Goal: Task Accomplishment & Management: Complete application form

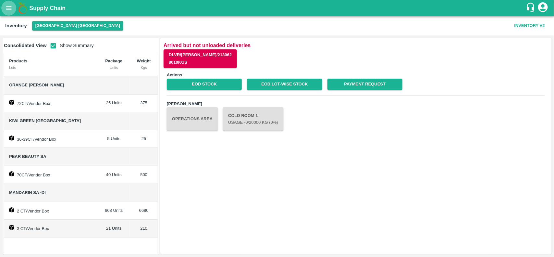
click at [7, 7] on icon "open drawer" at bounding box center [9, 8] width 6 height 4
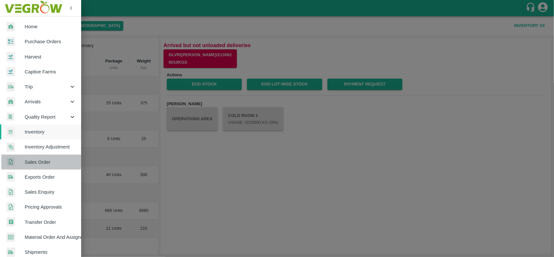
click at [40, 158] on span "Sales Order" at bounding box center [50, 161] width 51 height 7
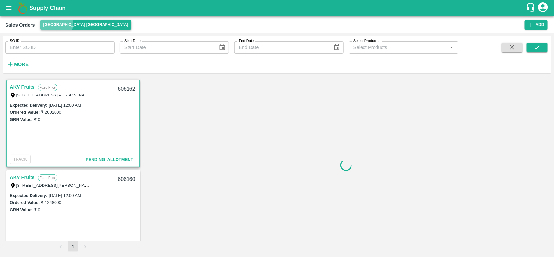
click at [56, 23] on button "[GEOGRAPHIC_DATA] [GEOGRAPHIC_DATA]" at bounding box center [85, 24] width 91 height 9
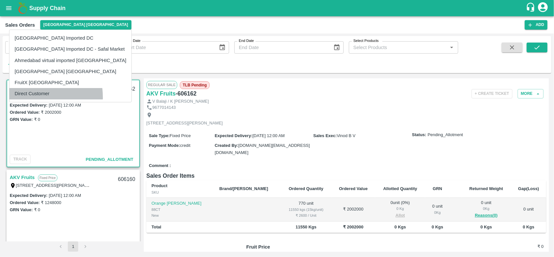
click at [26, 97] on li "Direct Customer" at bounding box center [70, 93] width 122 height 11
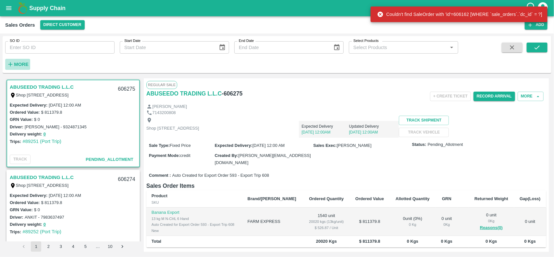
click at [26, 69] on button "More" at bounding box center [17, 64] width 25 height 11
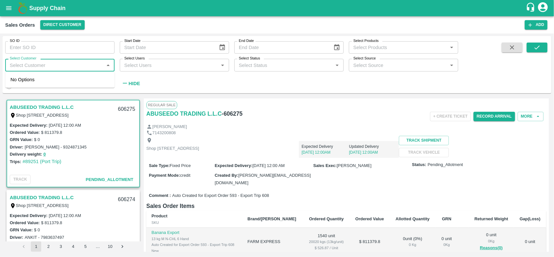
click at [30, 65] on input "Select Customer" at bounding box center [54, 65] width 95 height 8
type input "e"
click at [42, 61] on input "Select Customer" at bounding box center [54, 65] width 95 height 8
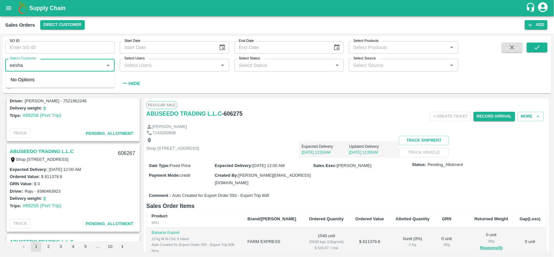
scroll to position [625, 0]
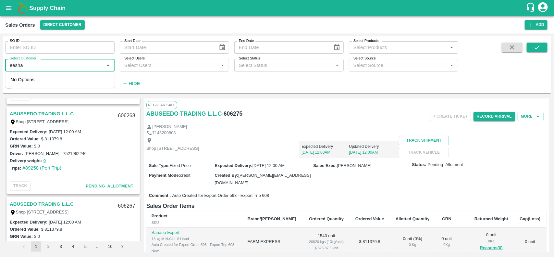
type input "eesha"
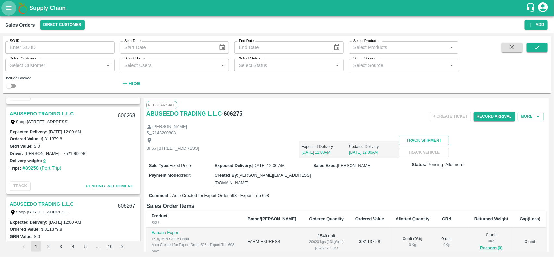
click at [5, 5] on icon "open drawer" at bounding box center [8, 8] width 7 height 7
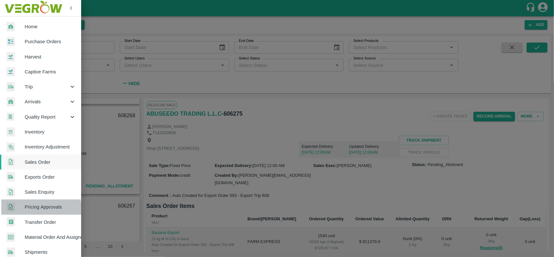
click at [32, 209] on span "Pricing Approvals" at bounding box center [50, 206] width 51 height 7
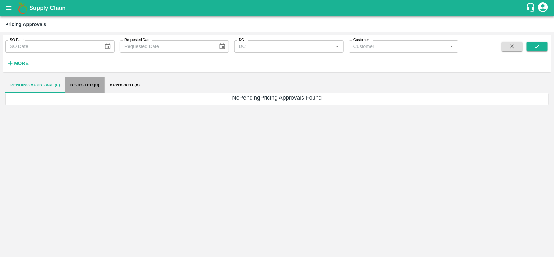
click at [100, 92] on button "Rejected (0)" at bounding box center [84, 85] width 39 height 16
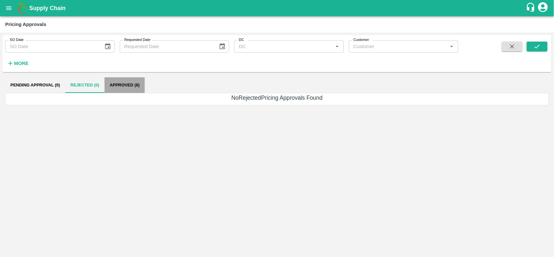
click at [116, 88] on button "Approved (8)" at bounding box center [125, 85] width 40 height 16
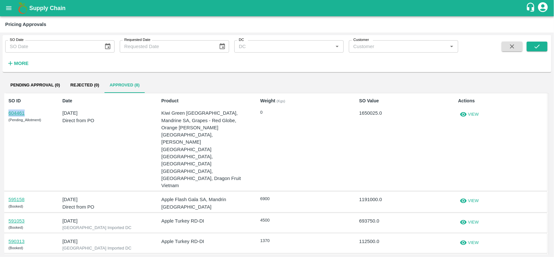
drag, startPoint x: 5, startPoint y: 109, endPoint x: 31, endPoint y: 112, distance: 26.1
click at [31, 112] on div "SO ID 604461 ( Pending_Allotment ) Date 16 Sep 2025 Direct from PO Product Kiwi…" at bounding box center [275, 142] width 543 height 98
copy link "604461"
click at [5, 10] on icon "open drawer" at bounding box center [8, 8] width 7 height 7
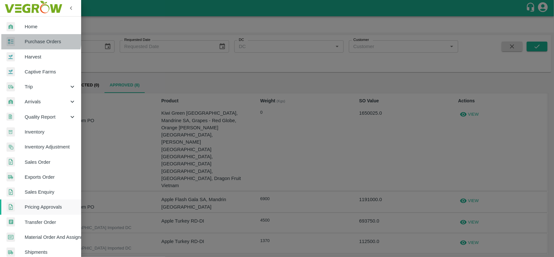
click at [30, 39] on span "Purchase Orders" at bounding box center [50, 41] width 51 height 7
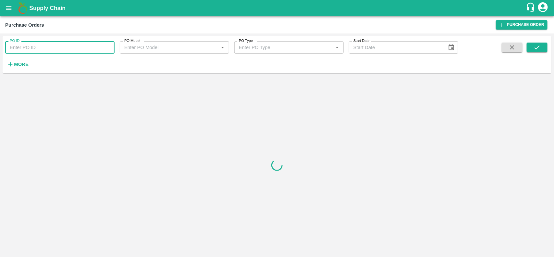
click at [41, 50] on input "PO ID" at bounding box center [59, 47] width 109 height 12
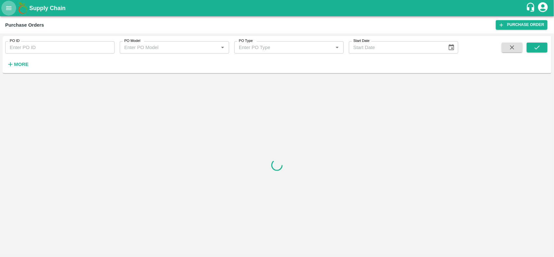
click at [6, 8] on icon "open drawer" at bounding box center [8, 8] width 7 height 7
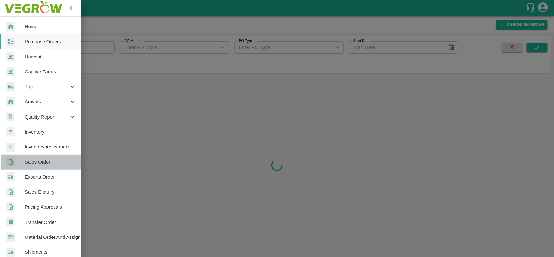
click at [25, 160] on span "Sales Order" at bounding box center [50, 161] width 51 height 7
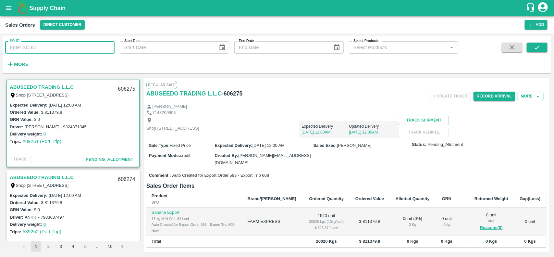
click at [30, 51] on input "SO ID" at bounding box center [59, 47] width 109 height 12
paste input "604461"
type input "604461"
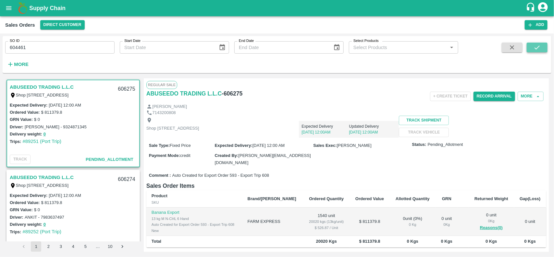
click at [536, 46] on icon "submit" at bounding box center [537, 47] width 7 height 7
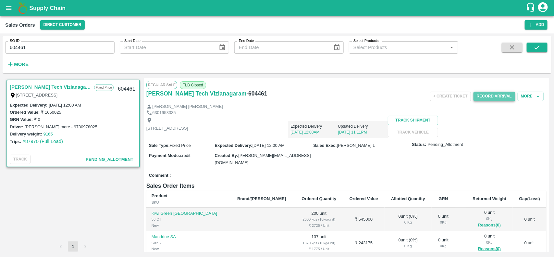
click at [489, 94] on button "Record Arrival" at bounding box center [495, 96] width 42 height 9
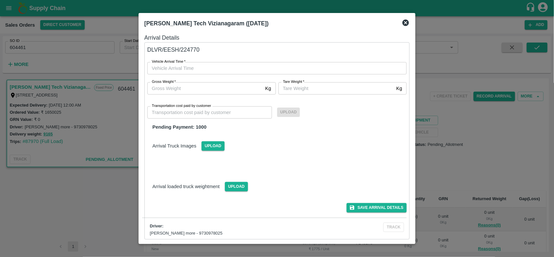
type input "DD/MM/YYYY hh:mm aa"
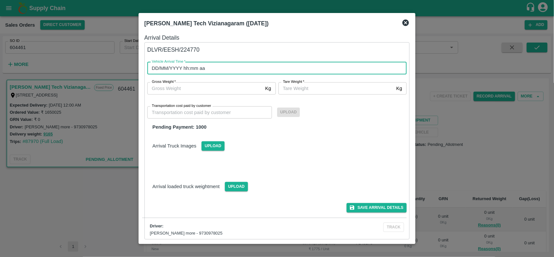
click at [240, 71] on input "DD/MM/YYYY hh:mm aa" at bounding box center [274, 68] width 255 height 12
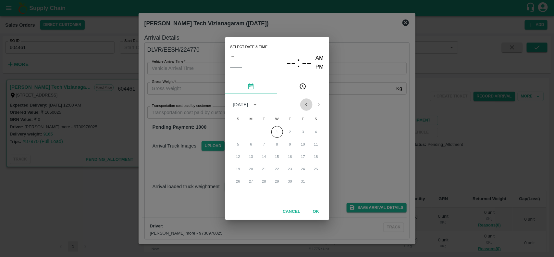
click at [306, 102] on icon "Previous month" at bounding box center [306, 104] width 7 height 7
click at [251, 180] on button "29" at bounding box center [251, 181] width 12 height 12
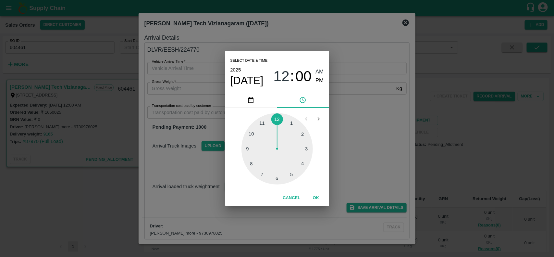
type input "29/09/2025 12:00 AM"
click at [315, 195] on button "OK" at bounding box center [316, 197] width 21 height 11
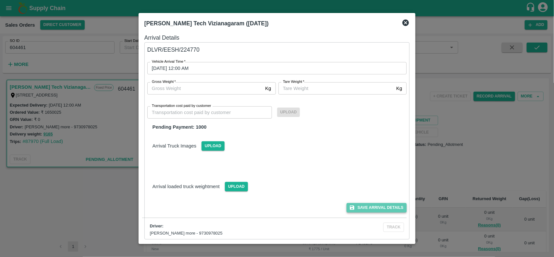
click at [364, 203] on button "Save Arrival Details" at bounding box center [377, 207] width 60 height 9
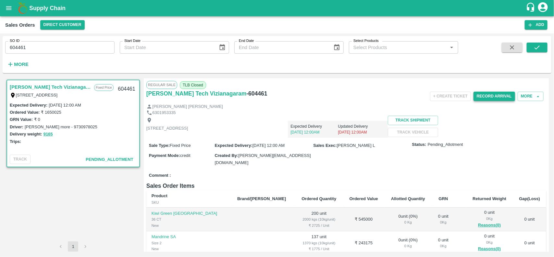
click at [498, 97] on button "Record Arrival" at bounding box center [495, 96] width 42 height 9
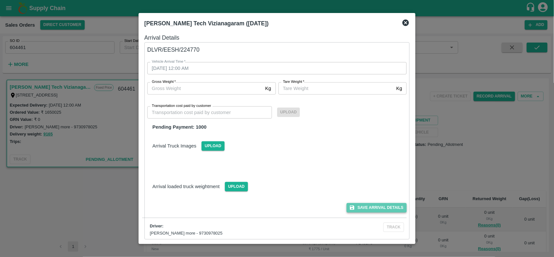
click at [364, 206] on button "Save Arrival Details" at bounding box center [377, 207] width 60 height 9
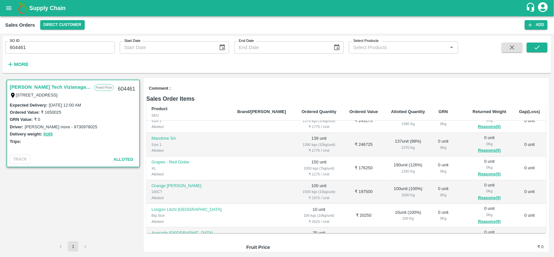
scroll to position [36, 0]
click at [13, 6] on button "open drawer" at bounding box center [8, 8] width 15 height 15
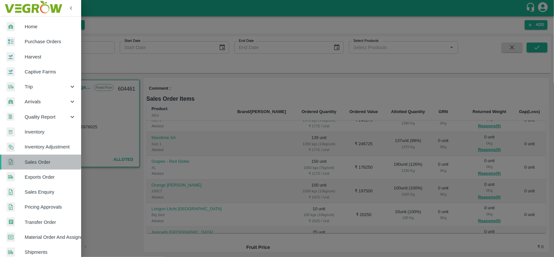
click at [40, 159] on span "Sales Order" at bounding box center [50, 161] width 51 height 7
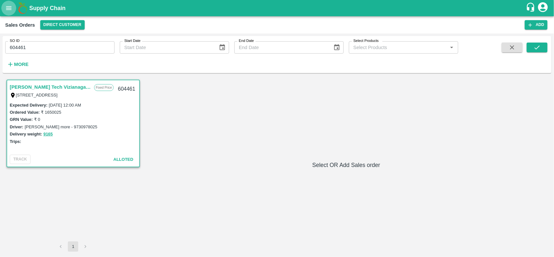
click at [7, 7] on icon "open drawer" at bounding box center [9, 8] width 6 height 4
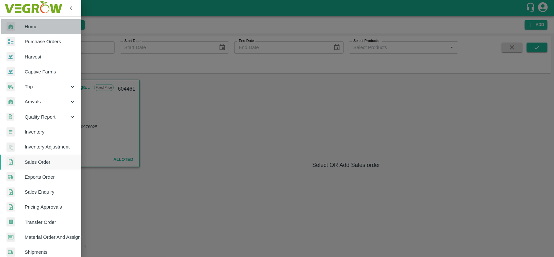
click at [30, 28] on span "Home" at bounding box center [50, 26] width 51 height 7
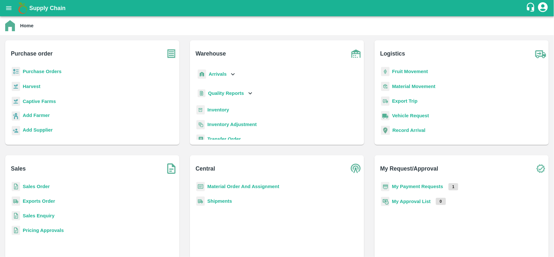
click at [51, 69] on b "Purchase Orders" at bounding box center [42, 71] width 39 height 5
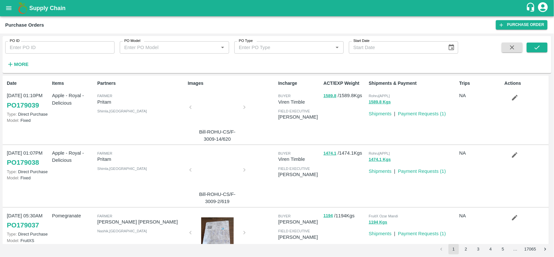
drag, startPoint x: 14, startPoint y: 63, endPoint x: 33, endPoint y: 50, distance: 23.1
click at [33, 50] on div "PO ID PO ID PO Model PO Model   * PO Type PO Type   * Start Date Start Date More" at bounding box center [229, 53] width 458 height 34
click at [19, 62] on strong "More" at bounding box center [21, 64] width 15 height 5
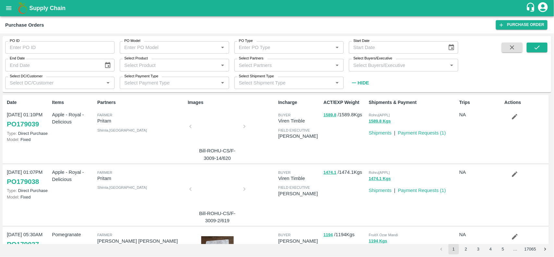
click at [249, 60] on label "Select Partners" at bounding box center [251, 58] width 25 height 5
click at [249, 61] on input "Select Partners" at bounding box center [283, 65] width 95 height 8
click at [254, 71] on div "Select Partners   *" at bounding box center [288, 65] width 109 height 12
type input "6"
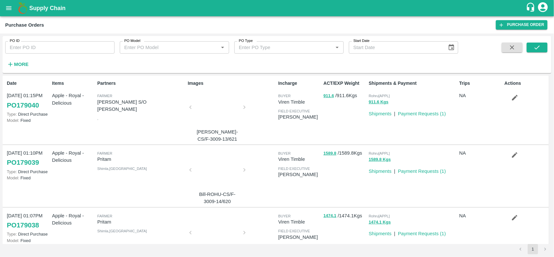
click at [20, 66] on strong "More" at bounding box center [21, 64] width 15 height 5
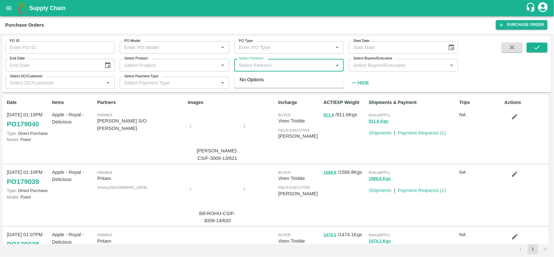
click at [245, 64] on input "Select Partners" at bounding box center [283, 65] width 95 height 8
type input "6"
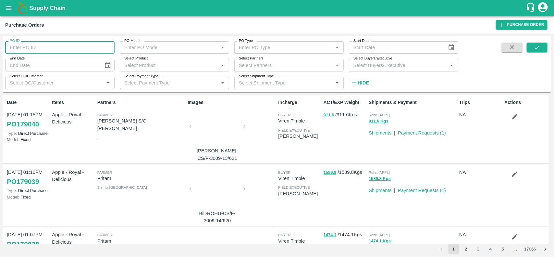
click at [64, 47] on input "PO ID" at bounding box center [59, 47] width 109 height 12
type input "178945"
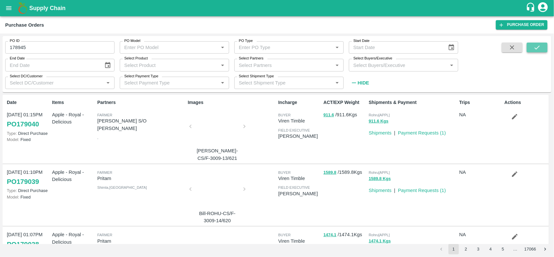
click at [536, 48] on icon "submit" at bounding box center [537, 47] width 5 height 4
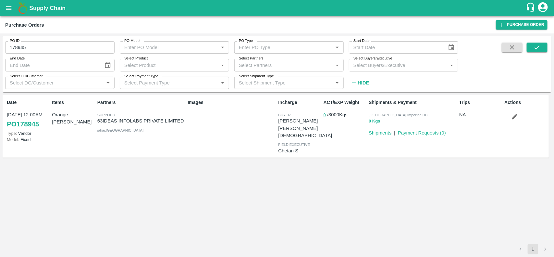
click at [416, 133] on link "Payment Requests ( 0 )" at bounding box center [422, 132] width 48 height 5
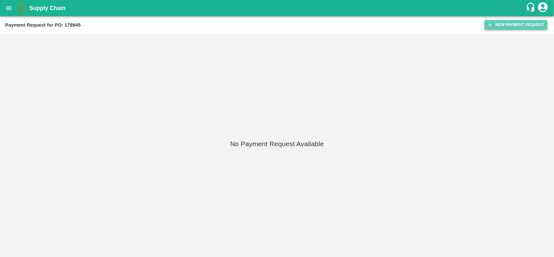
click at [515, 20] on button "New Payment Request" at bounding box center [516, 24] width 63 height 9
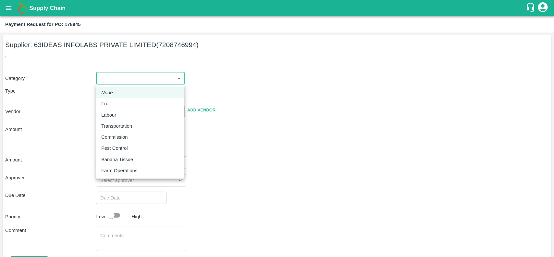
click at [124, 80] on body "Supply Chain Payment Request for PO: 178945 Supplier: 63IDEAS INFOLABS PRIVATE …" at bounding box center [277, 128] width 554 height 257
click at [104, 101] on p "Fruit" at bounding box center [106, 103] width 10 height 7
type input "1"
type input "63IDEAS INFOLABS PRIVATE LIMITED - 7208746994(Supplier)"
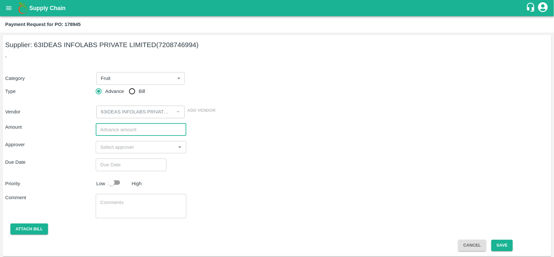
click at [140, 133] on input "number" at bounding box center [141, 129] width 91 height 12
type input "240000"
click at [134, 144] on input "input" at bounding box center [136, 147] width 76 height 8
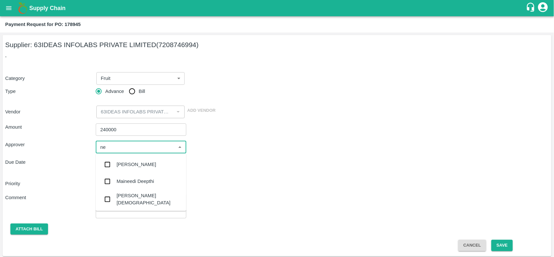
type input "nee"
click at [120, 199] on div "[PERSON_NAME][DEMOGRAPHIC_DATA]" at bounding box center [149, 199] width 65 height 15
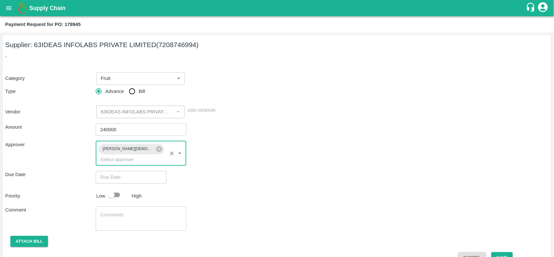
type input "DD/MM/YYYY hh:mm aa"
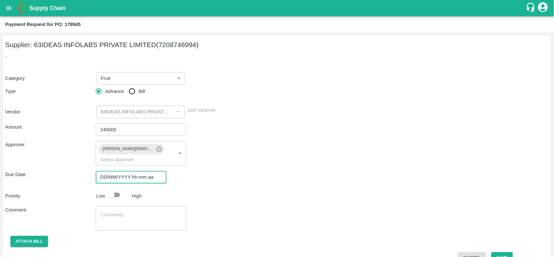
click at [122, 171] on input "DD/MM/YYYY hh:mm aa" at bounding box center [129, 177] width 66 height 12
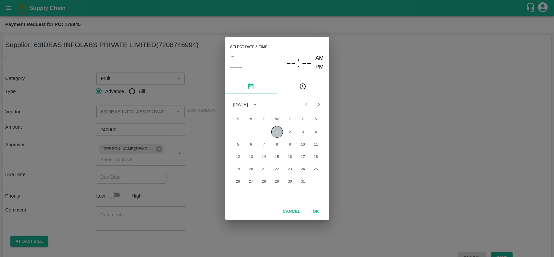
click at [277, 134] on button "1" at bounding box center [277, 132] width 12 height 12
type input "01/10/2025 12:00 AM"
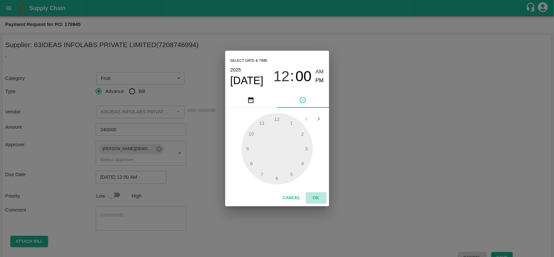
click at [313, 198] on button "OK" at bounding box center [316, 197] width 21 height 11
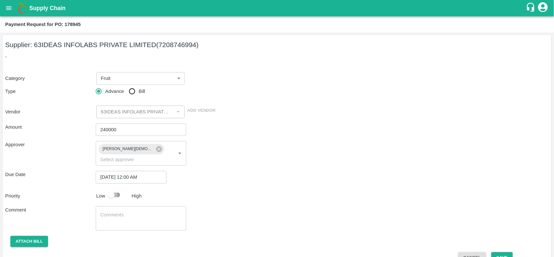
click at [110, 189] on input "checkbox" at bounding box center [111, 195] width 37 height 12
checkbox input "true"
click at [30, 236] on button "Attach bill" at bounding box center [29, 241] width 38 height 11
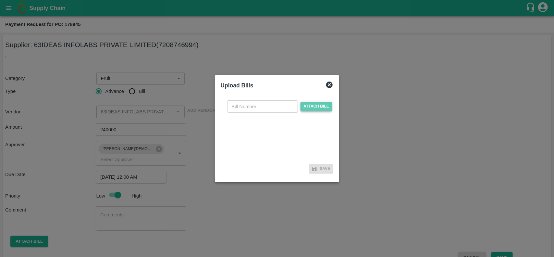
click at [311, 108] on span "Attach bill" at bounding box center [317, 106] width 32 height 9
click at [0, 0] on input "Attach bill" at bounding box center [0, 0] width 0 height 0
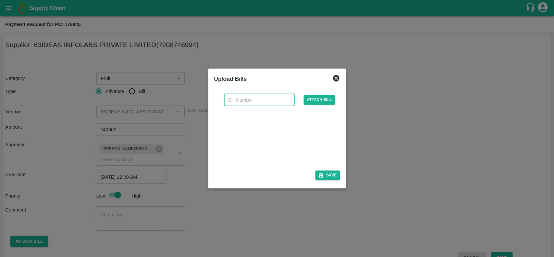
click at [245, 101] on input "text" at bounding box center [259, 100] width 71 height 12
type input "12"
click at [383, 179] on div at bounding box center [277, 128] width 554 height 257
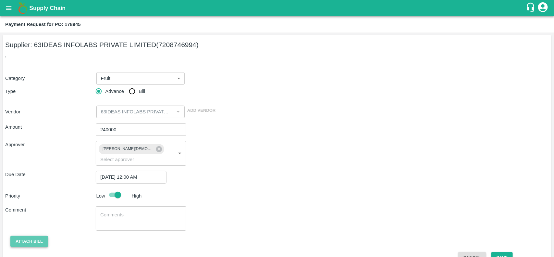
click at [20, 236] on button "Attach bill" at bounding box center [29, 241] width 38 height 11
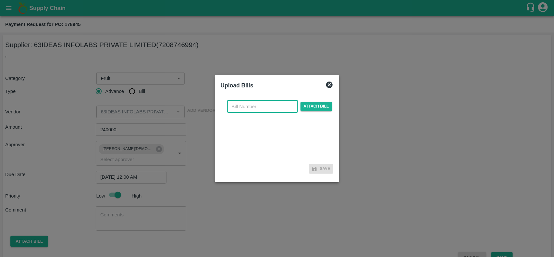
click at [234, 106] on input "text" at bounding box center [262, 106] width 71 height 12
type input "12"
click at [322, 103] on span "Attach bill" at bounding box center [317, 106] width 32 height 9
click at [0, 0] on input "Attach bill" at bounding box center [0, 0] width 0 height 0
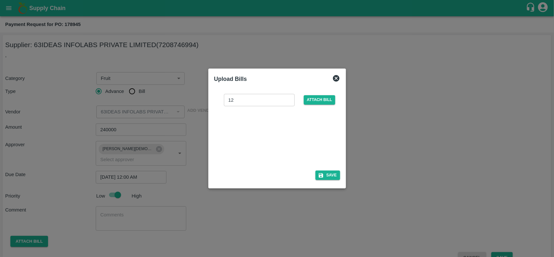
click at [341, 180] on div "12 ​ Attach bill Save" at bounding box center [277, 135] width 131 height 99
click at [330, 179] on button "Save" at bounding box center [328, 174] width 25 height 9
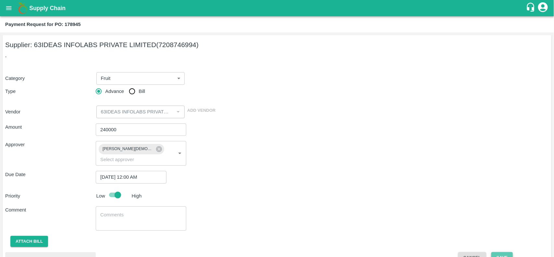
click at [503, 252] on button "Save" at bounding box center [502, 257] width 21 height 11
